Goal: Task Accomplishment & Management: Use online tool/utility

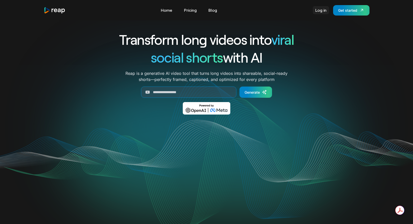
click at [320, 7] on link "Log in" at bounding box center [321, 10] width 16 height 8
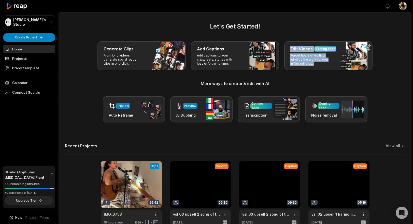
click at [148, 81] on div "Let's Get Started! Generate Clips From long videos generate social ready clips …" at bounding box center [235, 72] width 340 height 101
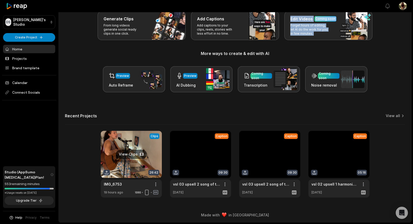
click at [139, 142] on link at bounding box center [131, 164] width 61 height 67
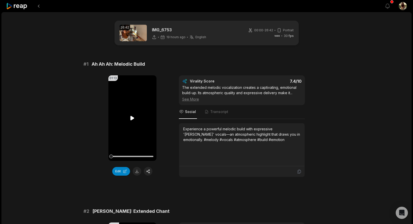
scroll to position [38, 0]
